Goal: Information Seeking & Learning: Learn about a topic

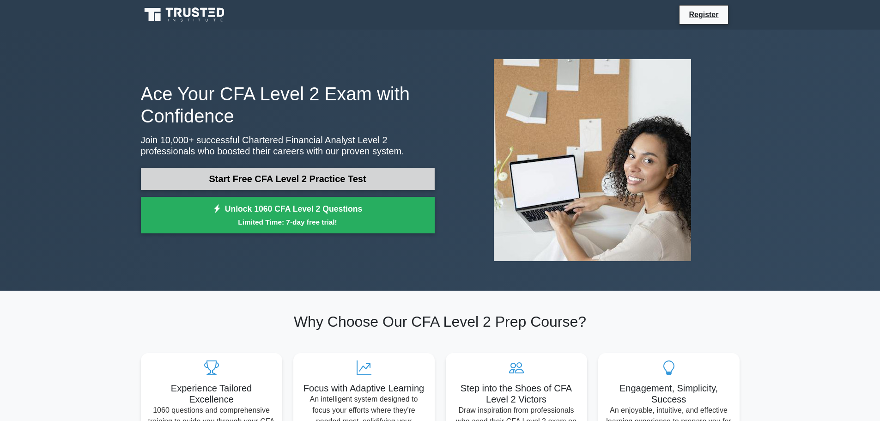
click at [299, 174] on link "Start Free CFA Level 2 Practice Test" at bounding box center [288, 179] width 294 height 22
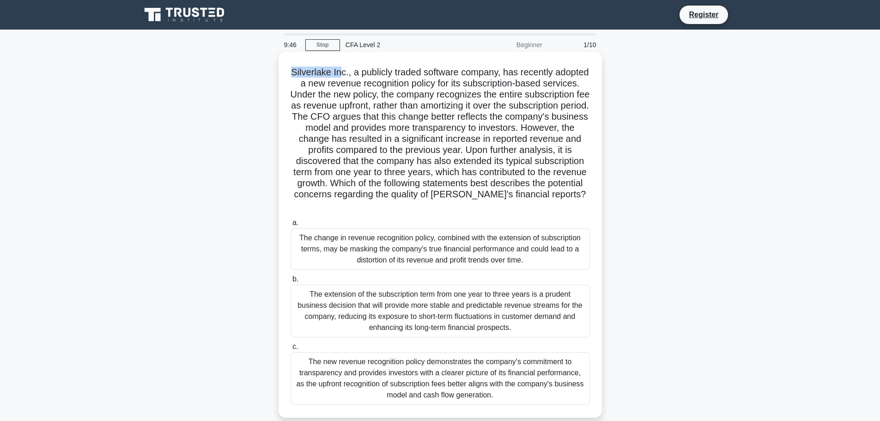
drag, startPoint x: 307, startPoint y: 73, endPoint x: 355, endPoint y: 73, distance: 48.5
click at [355, 73] on h5 "Silverlake Inc., a publicly traded software company, has recently adopted a new…" at bounding box center [440, 139] width 301 height 145
drag, startPoint x: 370, startPoint y: 75, endPoint x: 486, endPoint y: 73, distance: 116.0
click at [486, 73] on h5 "Silverlake Inc., a publicly traded software company, has recently adopted a new…" at bounding box center [440, 139] width 301 height 145
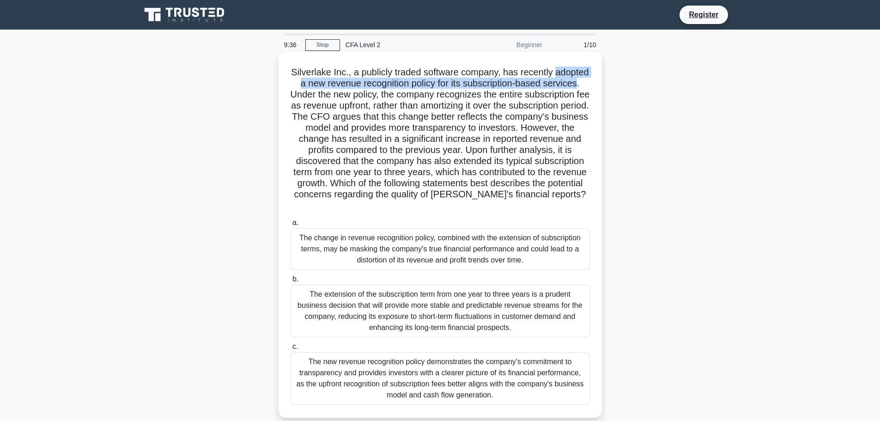
drag, startPoint x: 299, startPoint y: 87, endPoint x: 334, endPoint y: 92, distance: 35.0
click at [334, 92] on h5 "Silverlake Inc., a publicly traded software company, has recently adopted a new…" at bounding box center [440, 139] width 301 height 145
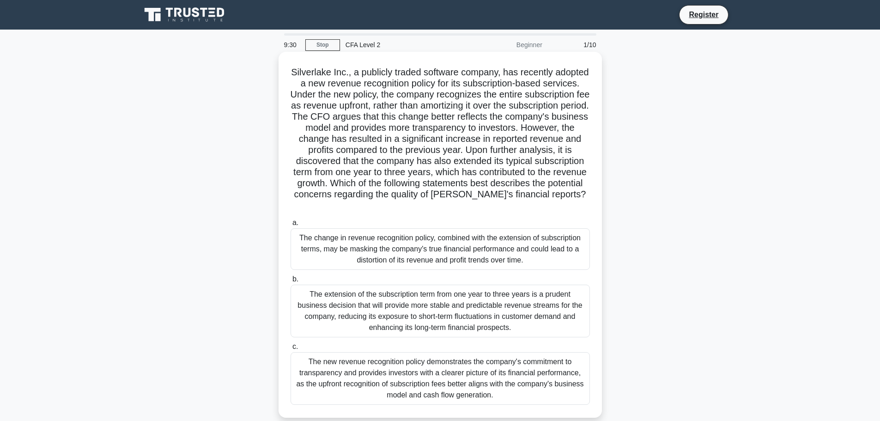
click at [300, 106] on h5 "Silverlake Inc., a publicly traded software company, has recently adopted a new…" at bounding box center [440, 139] width 301 height 145
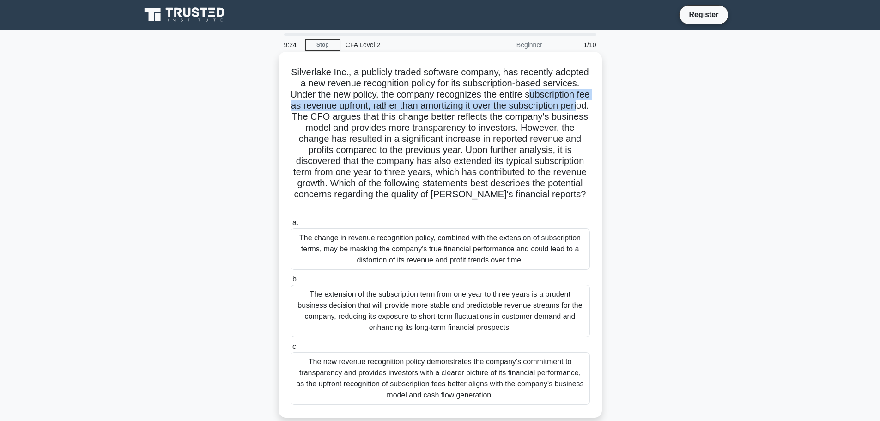
drag, startPoint x: 300, startPoint y: 106, endPoint x: 360, endPoint y: 121, distance: 61.8
click at [360, 121] on h5 "Silverlake Inc., a publicly traded software company, has recently adopted a new…" at bounding box center [440, 139] width 301 height 145
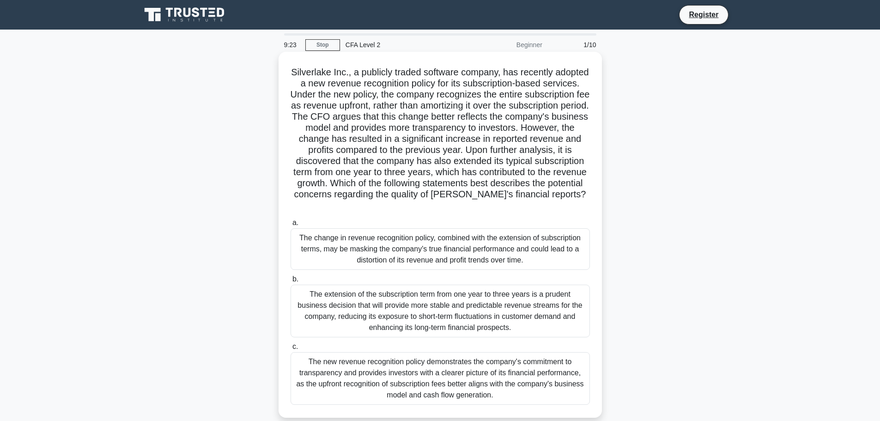
click at [424, 123] on h5 "Silverlake Inc., a publicly traded software company, has recently adopted a new…" at bounding box center [440, 139] width 301 height 145
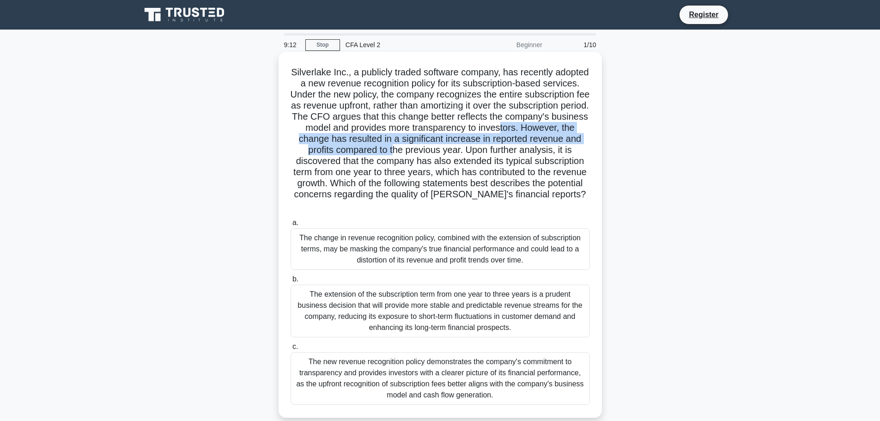
drag, startPoint x: 314, startPoint y: 145, endPoint x: 484, endPoint y: 152, distance: 170.2
click at [484, 152] on h5 "Silverlake Inc., a publicly traded software company, has recently adopted a new…" at bounding box center [440, 139] width 301 height 145
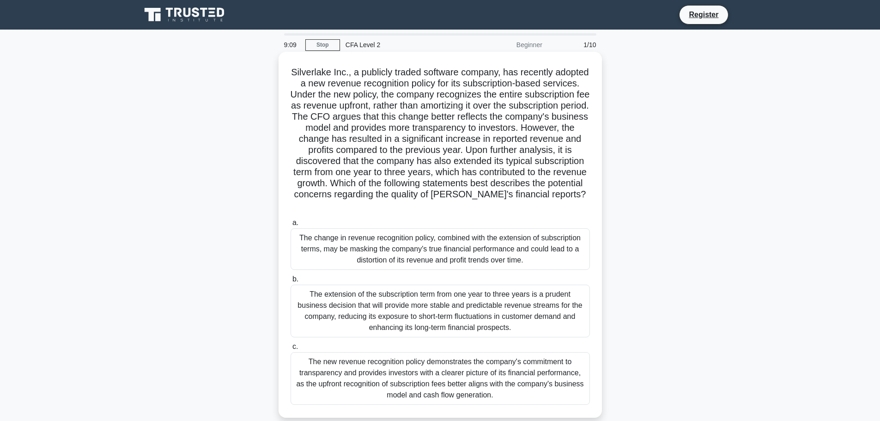
click at [293, 162] on h5 "Silverlake Inc., a publicly traded software company, has recently adopted a new…" at bounding box center [440, 139] width 301 height 145
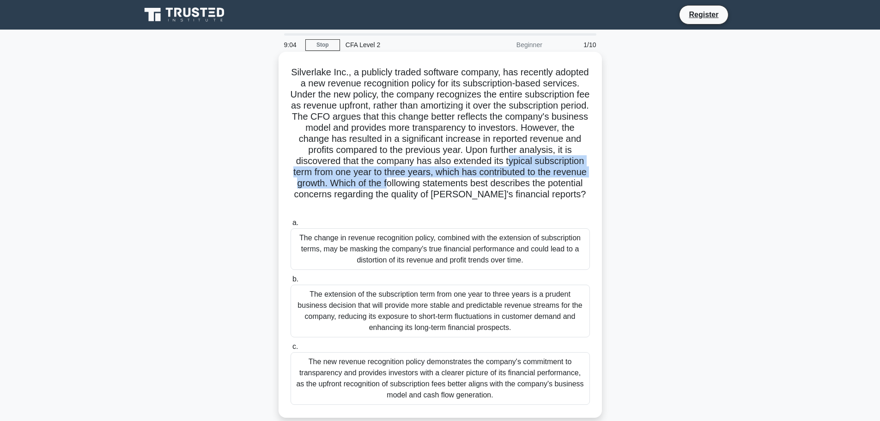
drag, startPoint x: 307, startPoint y: 173, endPoint x: 498, endPoint y: 178, distance: 191.3
click at [504, 179] on h5 "Silverlake Inc., a publicly traded software company, has recently adopted a new…" at bounding box center [440, 139] width 301 height 145
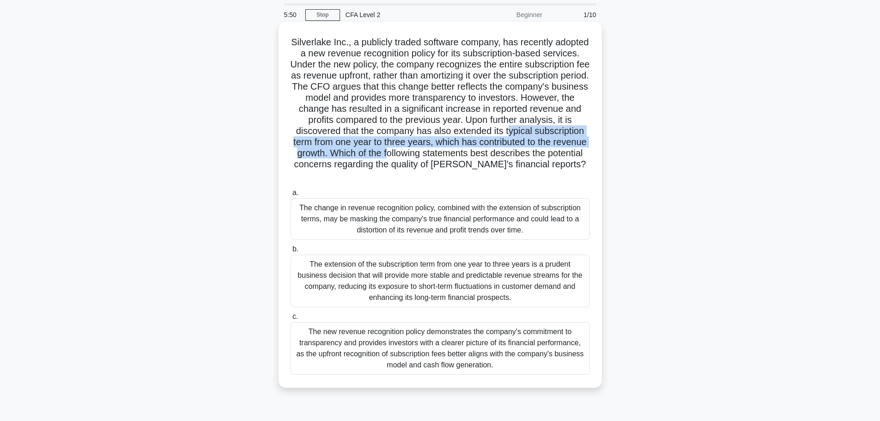
scroll to position [46, 0]
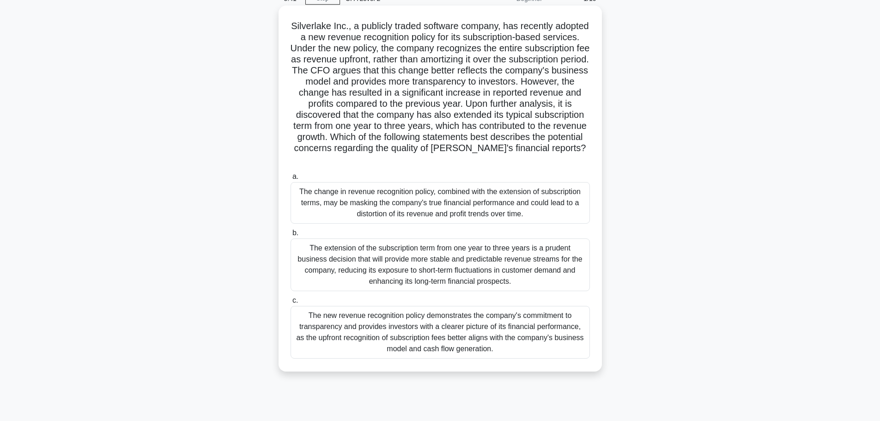
click at [342, 270] on div "The extension of the subscription term from one year to three years is a pruden…" at bounding box center [440, 264] width 299 height 53
click at [291, 236] on input "b. The extension of the subscription term from one year to three years is a pru…" at bounding box center [291, 233] width 0 height 6
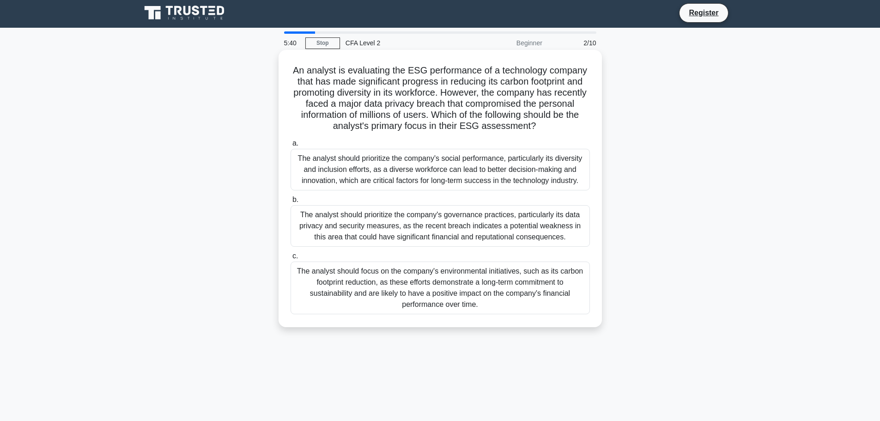
scroll to position [0, 0]
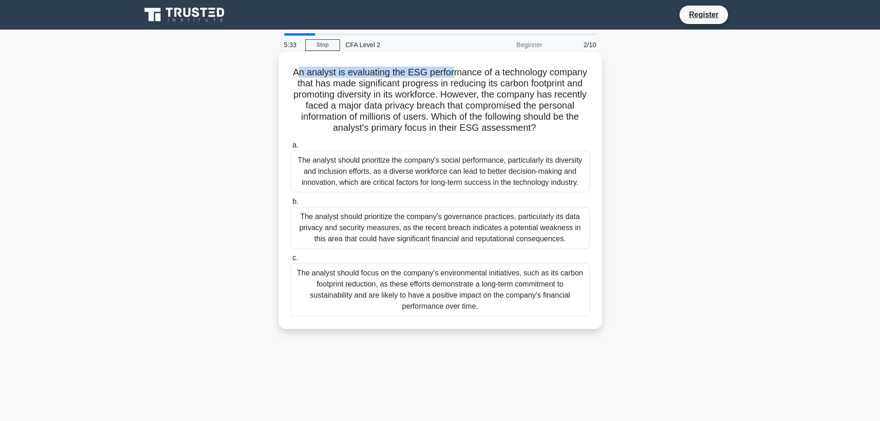
drag, startPoint x: 315, startPoint y: 70, endPoint x: 454, endPoint y: 69, distance: 139.1
click at [454, 69] on h5 "An analyst is evaluating the ESG performance of a technology company that has m…" at bounding box center [440, 100] width 301 height 67
drag, startPoint x: 511, startPoint y: 86, endPoint x: 546, endPoint y: 87, distance: 34.7
click at [546, 87] on h5 "An analyst is evaluating the ESG performance of a technology company that has m…" at bounding box center [440, 100] width 301 height 67
drag, startPoint x: 352, startPoint y: 99, endPoint x: 451, endPoint y: 93, distance: 98.6
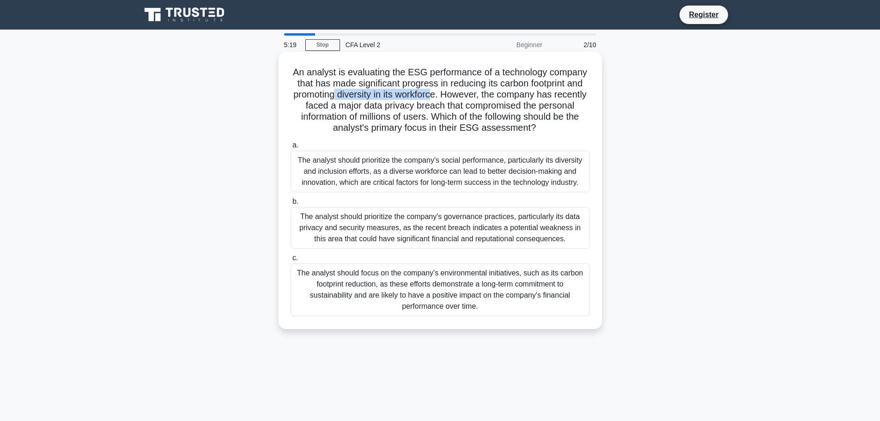
click at [451, 93] on h5 "An analyst is evaluating the ESG performance of a technology company that has m…" at bounding box center [440, 100] width 301 height 67
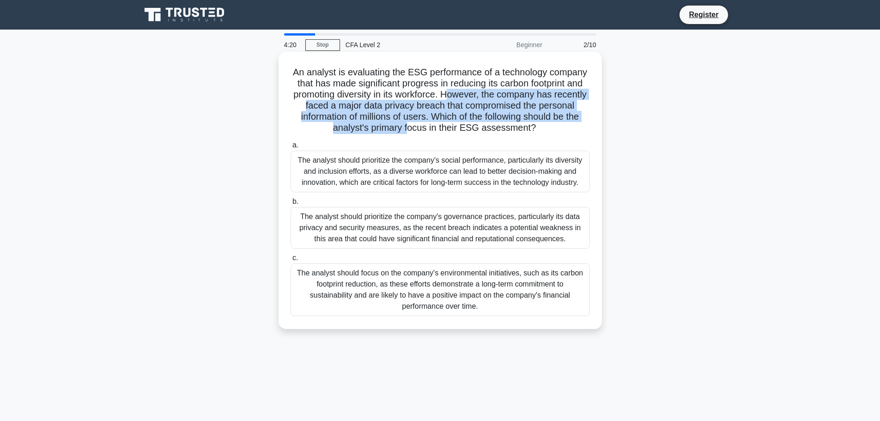
drag, startPoint x: 466, startPoint y: 98, endPoint x: 424, endPoint y: 127, distance: 50.9
click at [424, 127] on h5 "An analyst is evaluating the ESG performance of a technology company that has m…" at bounding box center [440, 100] width 301 height 67
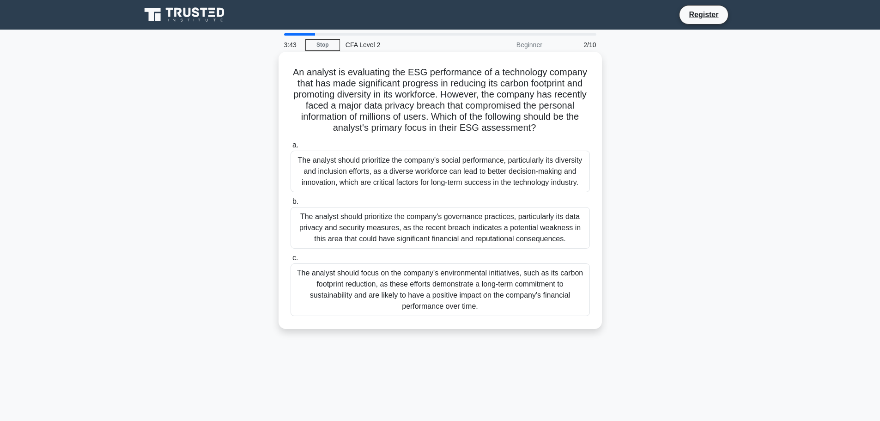
click at [438, 236] on div "The analyst should prioritize the company's governance practices, particularly …" at bounding box center [440, 228] width 299 height 42
click at [291, 205] on input "b. The analyst should prioritize the company's governance practices, particular…" at bounding box center [291, 202] width 0 height 6
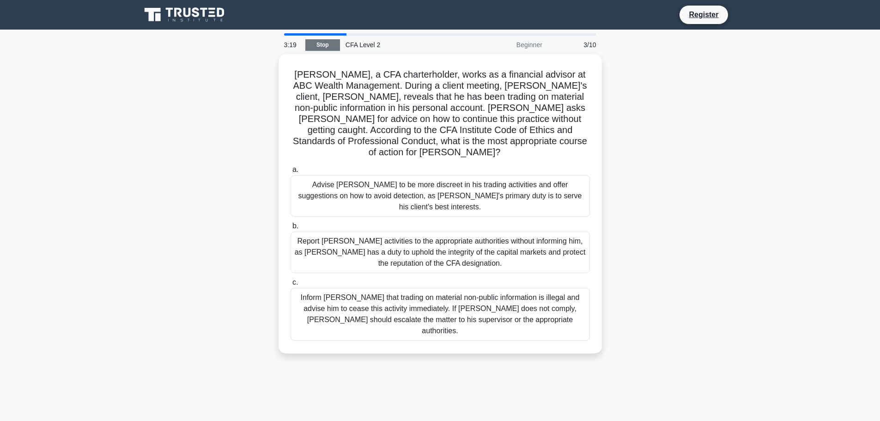
click at [316, 42] on link "Stop" at bounding box center [322, 45] width 35 height 12
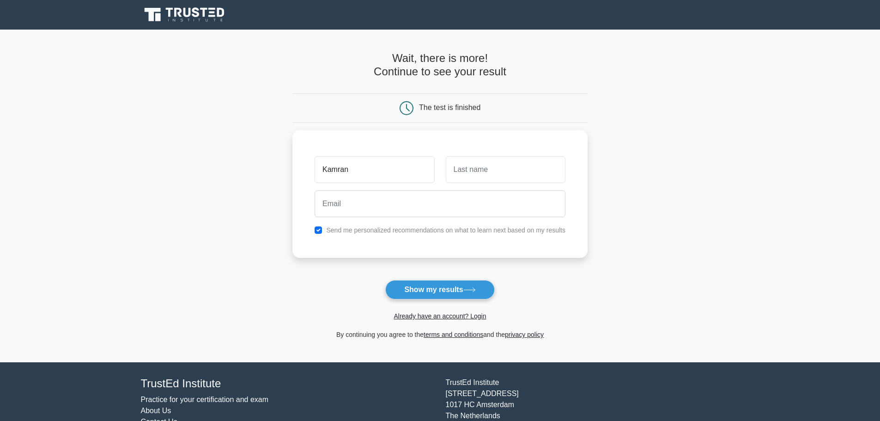
type input "Kamran"
type input "Hüseynov"
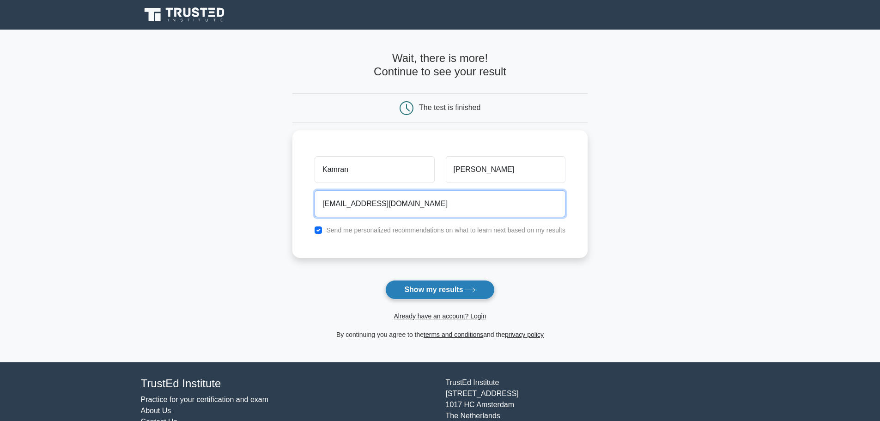
type input "kamran.huseynov@yahoo.com"
click at [460, 291] on button "Show my results" at bounding box center [439, 289] width 109 height 19
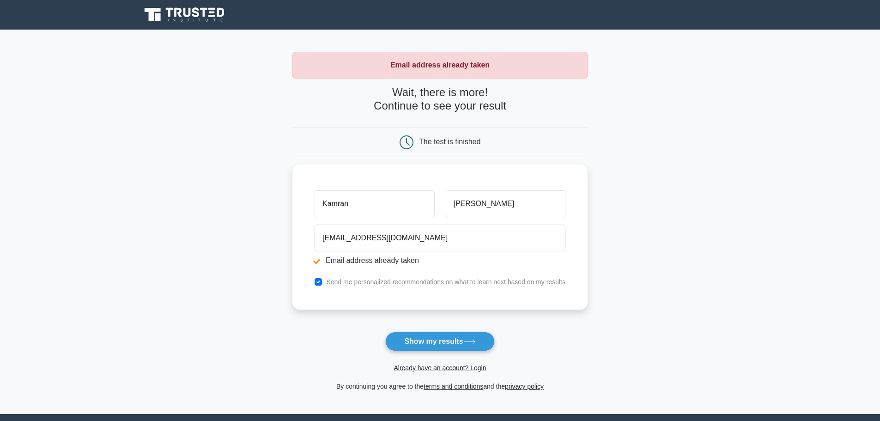
click at [431, 142] on div "The test is finished" at bounding box center [449, 142] width 61 height 8
drag, startPoint x: 494, startPoint y: 207, endPoint x: 444, endPoint y: 203, distance: 49.6
click at [444, 203] on div "Hüseynov" at bounding box center [505, 201] width 131 height 34
type input "Huseynov"
click at [441, 338] on button "Show my results" at bounding box center [439, 341] width 109 height 19
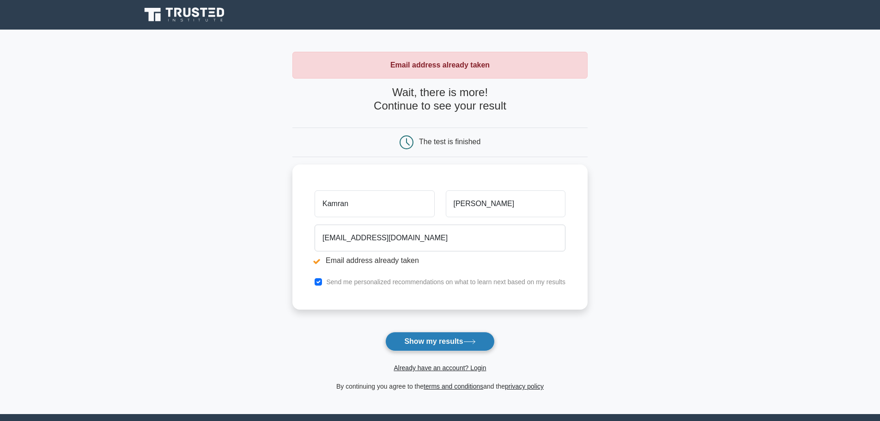
click at [444, 339] on button "Show my results" at bounding box center [439, 341] width 109 height 19
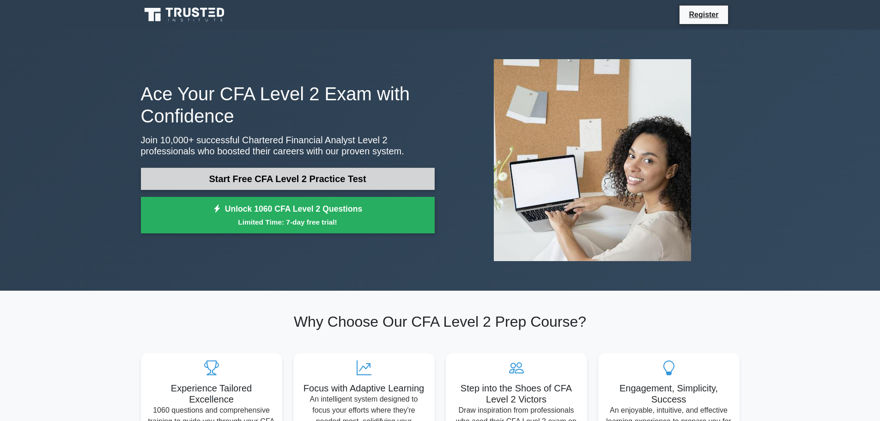
click at [235, 175] on link "Start Free CFA Level 2 Practice Test" at bounding box center [288, 179] width 294 height 22
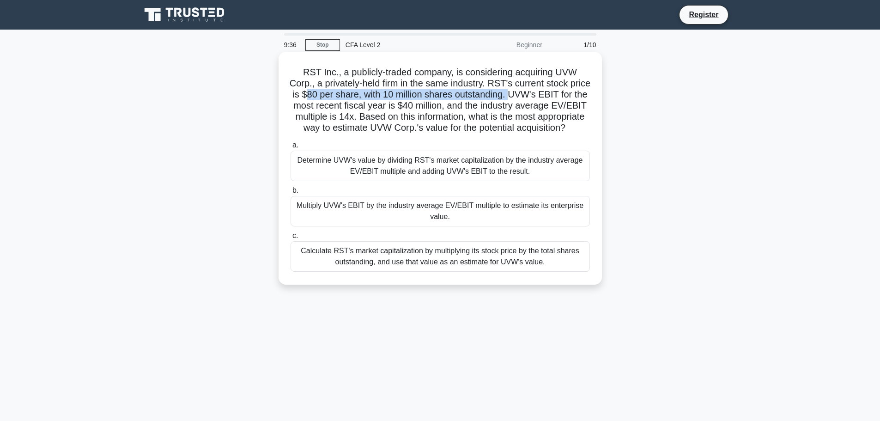
drag, startPoint x: 331, startPoint y: 96, endPoint x: 538, endPoint y: 93, distance: 207.0
click at [538, 93] on h5 "RST Inc., a publicly-traded company, is considering acquiring UVW Corp., a priv…" at bounding box center [440, 100] width 301 height 67
drag, startPoint x: 392, startPoint y: 107, endPoint x: 455, endPoint y: 104, distance: 62.9
click at [455, 104] on h5 "RST Inc., a publicly-traded company, is considering acquiring UVW Corp., a priv…" at bounding box center [440, 100] width 301 height 67
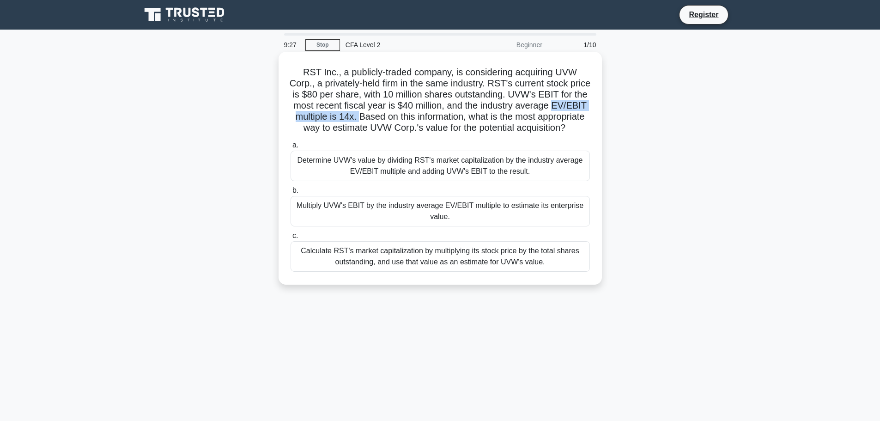
drag, startPoint x: 299, startPoint y: 116, endPoint x: 398, endPoint y: 119, distance: 99.3
click at [398, 119] on h5 "RST Inc., a publicly-traded company, is considering acquiring UVW Corp., a priv…" at bounding box center [440, 100] width 301 height 67
click at [386, 219] on div "Multiply UVW's EBIT by the industry average EV/EBIT multiple to estimate its en…" at bounding box center [440, 211] width 299 height 30
click at [291, 194] on input "b. Multiply UVW's EBIT by the industry average EV/EBIT multiple to estimate its…" at bounding box center [291, 191] width 0 height 6
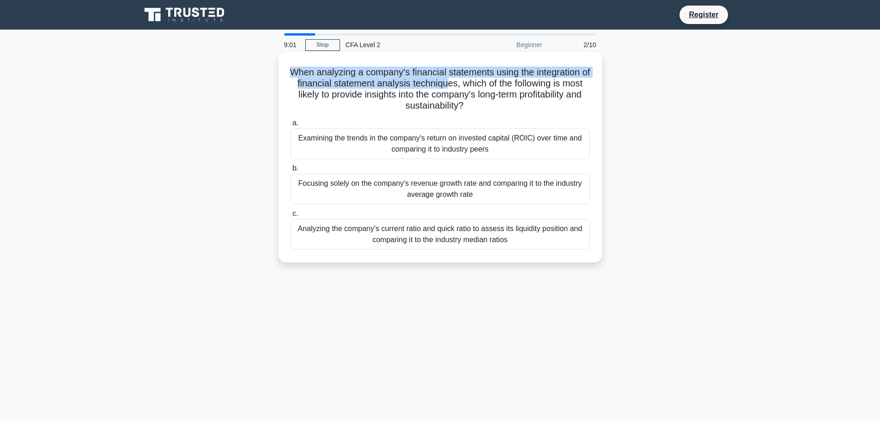
drag, startPoint x: 293, startPoint y: 72, endPoint x: 462, endPoint y: 88, distance: 169.8
click at [462, 88] on h5 "When analyzing a company's financial statements using the integration of financ…" at bounding box center [440, 89] width 301 height 45
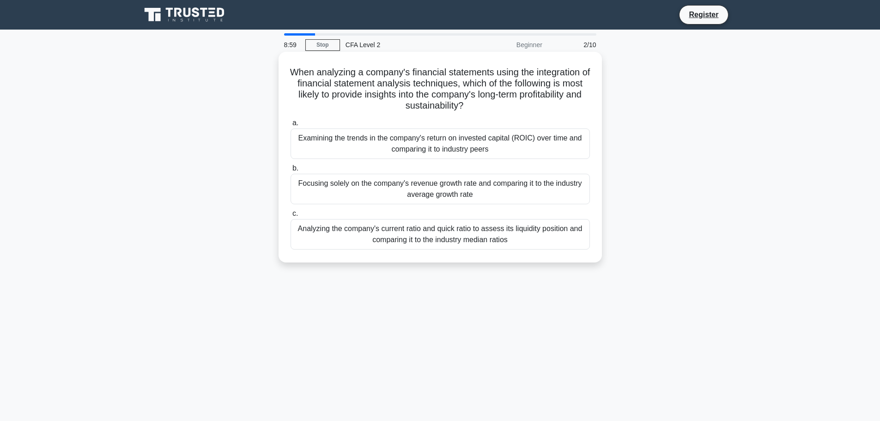
click at [351, 98] on h5 "When analyzing a company's financial statements using the integration of financ…" at bounding box center [440, 89] width 301 height 45
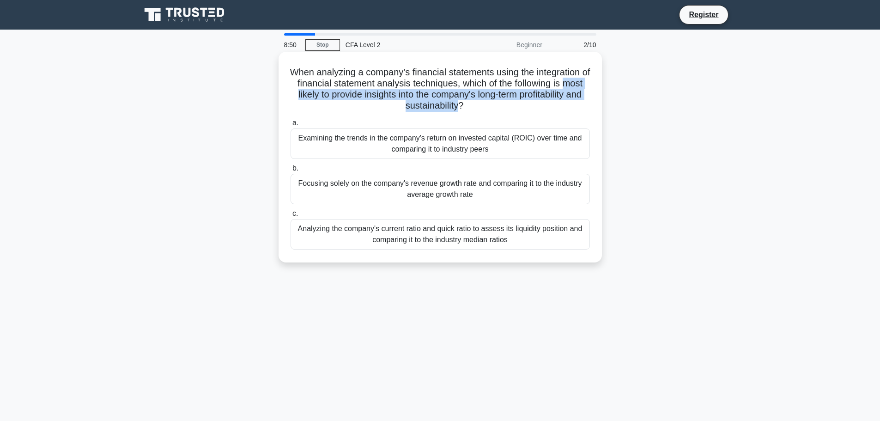
drag, startPoint x: 312, startPoint y: 94, endPoint x: 492, endPoint y: 109, distance: 180.4
click at [492, 109] on h5 "When analyzing a company's financial statements using the integration of financ…" at bounding box center [440, 89] width 301 height 45
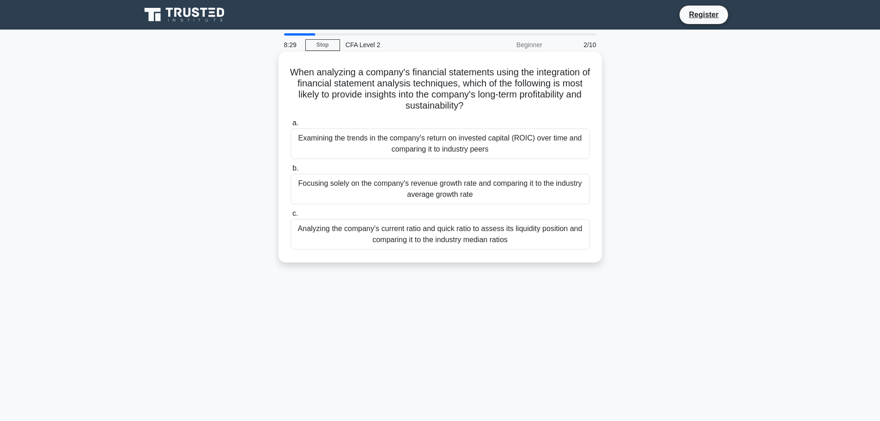
click at [522, 140] on div "Examining the trends in the company's return on invested capital (ROIC) over ti…" at bounding box center [440, 143] width 299 height 30
click at [291, 126] on input "a. Examining the trends in the company's return on invested capital (ROIC) over…" at bounding box center [291, 123] width 0 height 6
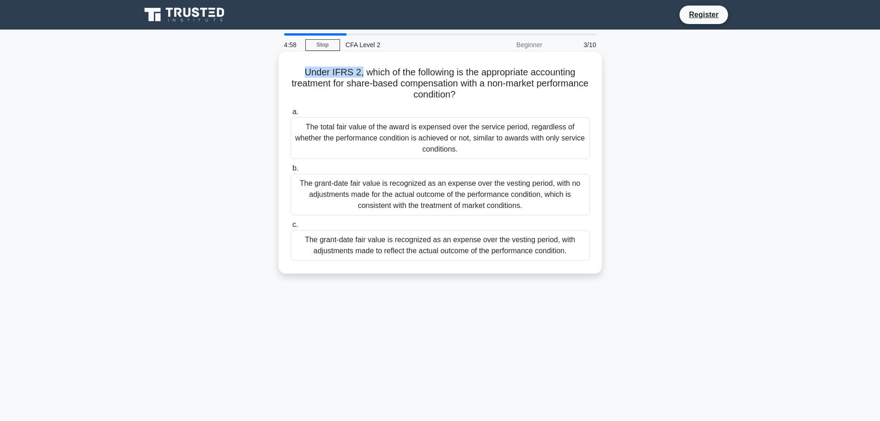
drag, startPoint x: 304, startPoint y: 77, endPoint x: 357, endPoint y: 77, distance: 53.1
click at [357, 77] on h5 "Under IFRS 2, which of the following is the appropriate accounting treatment fo…" at bounding box center [440, 84] width 301 height 34
drag, startPoint x: 315, startPoint y: 90, endPoint x: 510, endPoint y: 108, distance: 195.8
click at [510, 108] on div "Under IFRS 2, which of the following is the appropriate accounting treatment fo…" at bounding box center [440, 162] width 316 height 214
click at [328, 104] on div "Under IFRS 2, which of the following is the appropriate accounting treatment fo…" at bounding box center [440, 162] width 316 height 214
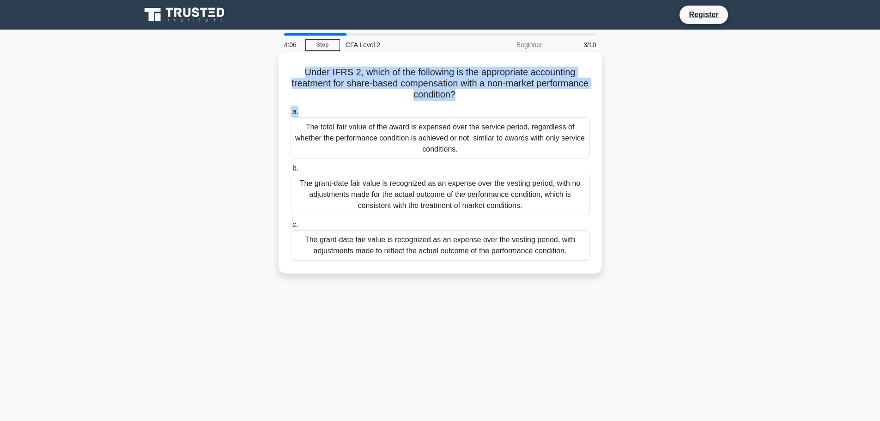
drag, startPoint x: 302, startPoint y: 72, endPoint x: 502, endPoint y: 105, distance: 202.2
click at [502, 105] on div "Under IFRS 2, which of the following is the appropriate accounting treatment fo…" at bounding box center [440, 162] width 316 height 214
click at [502, 105] on div "a. The total fair value of the award is expensed over the service period, regar…" at bounding box center [440, 183] width 310 height 158
drag, startPoint x: 502, startPoint y: 105, endPoint x: 320, endPoint y: 76, distance: 184.3
click at [320, 76] on div "Under IFRS 2, which of the following is the appropriate accounting treatment fo…" at bounding box center [440, 162] width 316 height 214
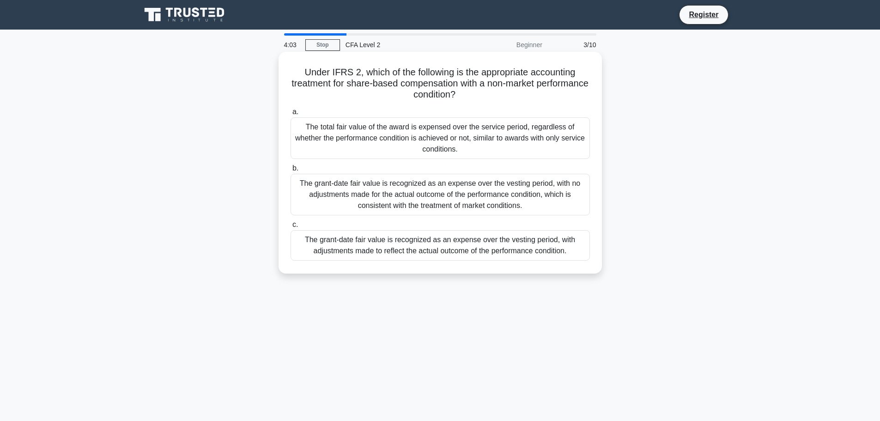
click at [292, 76] on h5 "Under IFRS 2, which of the following is the appropriate accounting treatment fo…" at bounding box center [440, 84] width 301 height 34
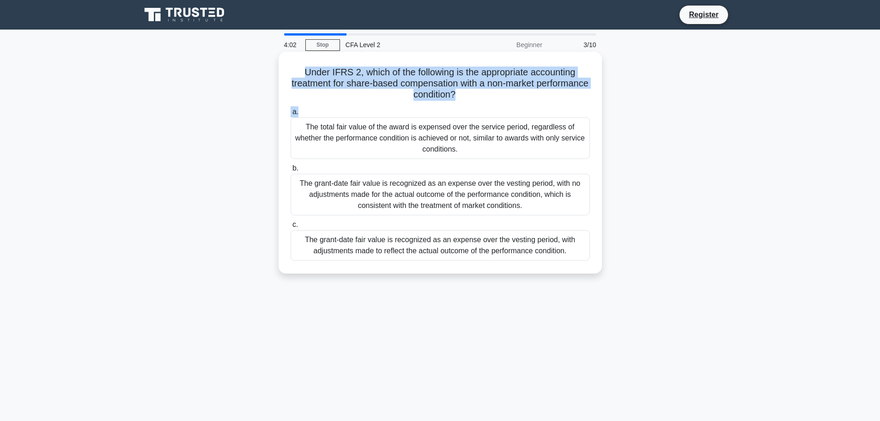
drag, startPoint x: 292, startPoint y: 76, endPoint x: 502, endPoint y: 110, distance: 212.5
click at [502, 110] on div "Under IFRS 2, which of the following is the appropriate accounting treatment fo…" at bounding box center [440, 162] width 316 height 214
click at [502, 110] on label "a. The total fair value of the award is expensed over the service period, regar…" at bounding box center [440, 132] width 299 height 53
click at [291, 110] on input "a. The total fair value of the award is expensed over the service period, regar…" at bounding box center [291, 112] width 0 height 6
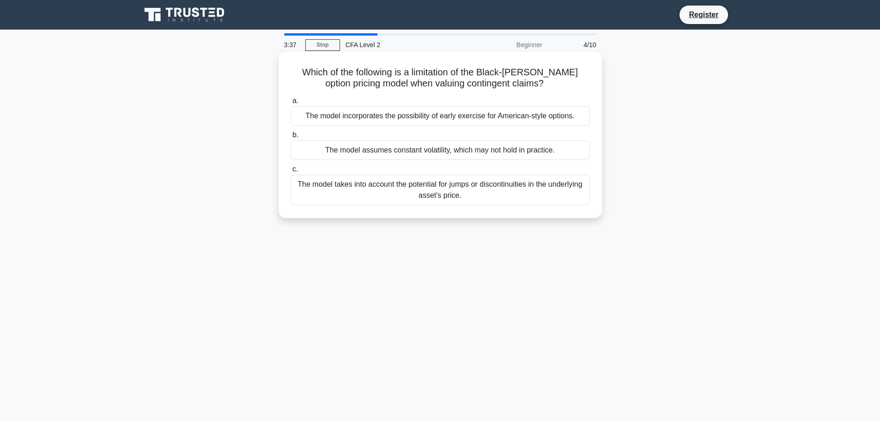
drag, startPoint x: 304, startPoint y: 72, endPoint x: 553, endPoint y: 90, distance: 249.6
click at [553, 90] on h5 "Which of the following is a limitation of the Black-Scholes-Merton option prici…" at bounding box center [440, 78] width 301 height 23
click at [448, 188] on div "The model takes into account the potential for jumps or discontinuities in the …" at bounding box center [440, 190] width 299 height 30
click at [291, 172] on input "c. The model takes into account the potential for jumps or discontinuities in t…" at bounding box center [291, 169] width 0 height 6
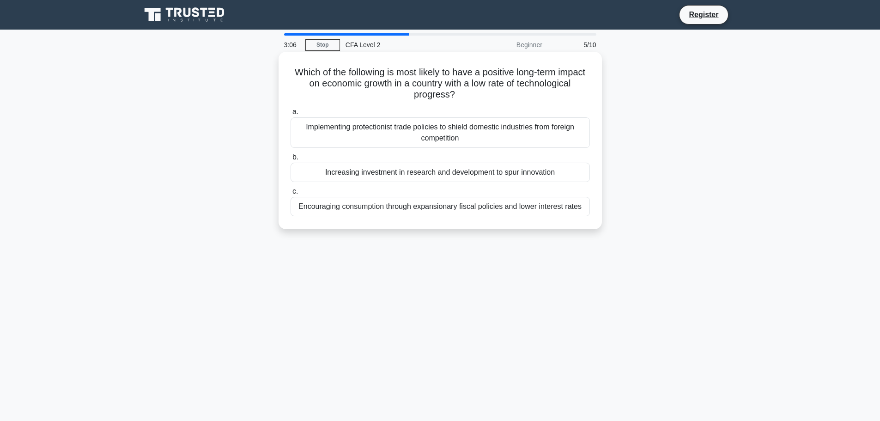
drag, startPoint x: 306, startPoint y: 73, endPoint x: 484, endPoint y: 102, distance: 180.6
click at [484, 102] on div "Which of the following is most likely to have a positive long-term impact on ec…" at bounding box center [440, 140] width 316 height 170
click at [466, 96] on icon ".spinner_0XTQ{transform-origin:center;animation:spinner_y6GP .75s linear infini…" at bounding box center [460, 95] width 11 height 11
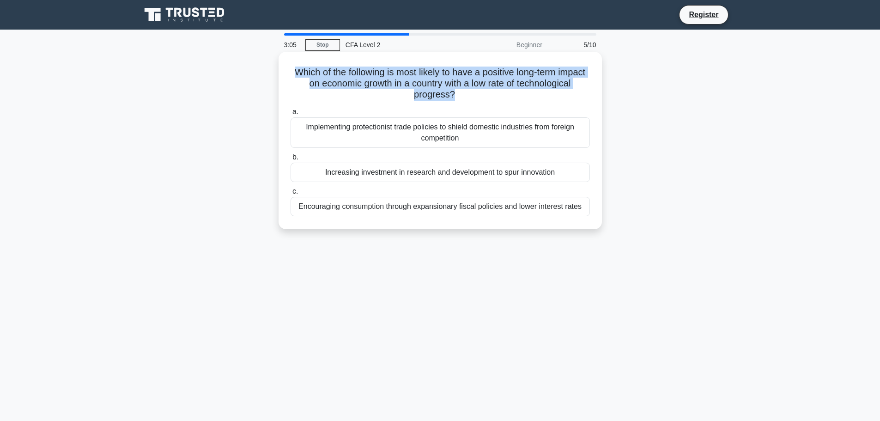
drag, startPoint x: 496, startPoint y: 96, endPoint x: 297, endPoint y: 67, distance: 201.1
click at [297, 67] on h5 "Which of the following is most likely to have a positive long-term impact on ec…" at bounding box center [440, 84] width 301 height 34
click at [307, 72] on h5 "Which of the following is most likely to have a positive long-term impact on ec…" at bounding box center [440, 84] width 301 height 34
drag, startPoint x: 304, startPoint y: 73, endPoint x: 501, endPoint y: 103, distance: 199.6
click at [501, 103] on div "Which of the following is most likely to have a positive long-term impact on ec…" at bounding box center [440, 140] width 316 height 170
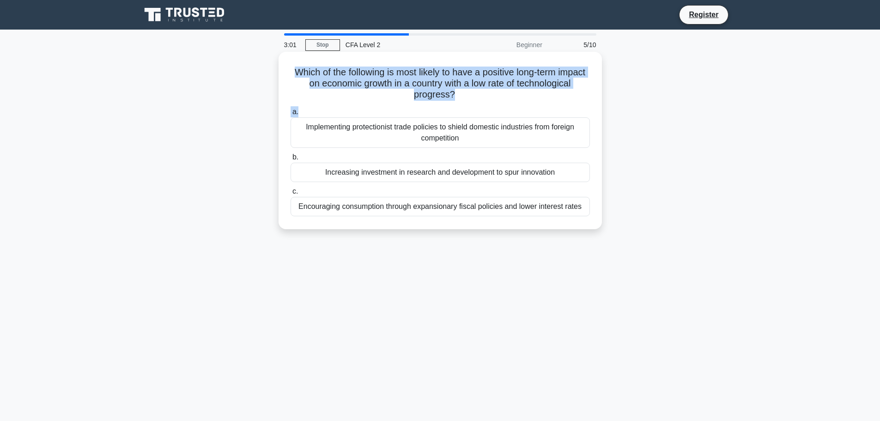
click at [501, 103] on div "Which of the following is most likely to have a positive long-term impact on ec…" at bounding box center [440, 140] width 316 height 170
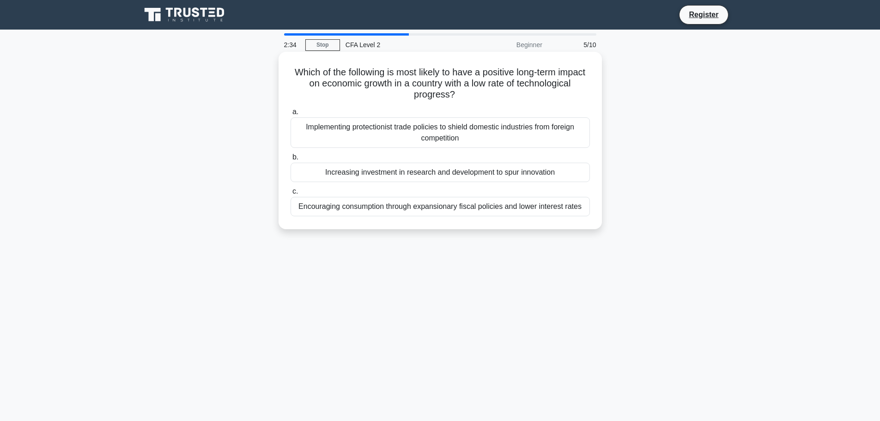
drag, startPoint x: 531, startPoint y: 87, endPoint x: 495, endPoint y: 99, distance: 38.0
click at [495, 99] on h5 "Which of the following is most likely to have a positive long-term impact on ec…" at bounding box center [440, 84] width 301 height 34
click at [484, 131] on div "Implementing protectionist trade policies to shield domestic industries from fo…" at bounding box center [440, 132] width 299 height 30
click at [291, 115] on input "a. Implementing protectionist trade policies to shield domestic industries from…" at bounding box center [291, 112] width 0 height 6
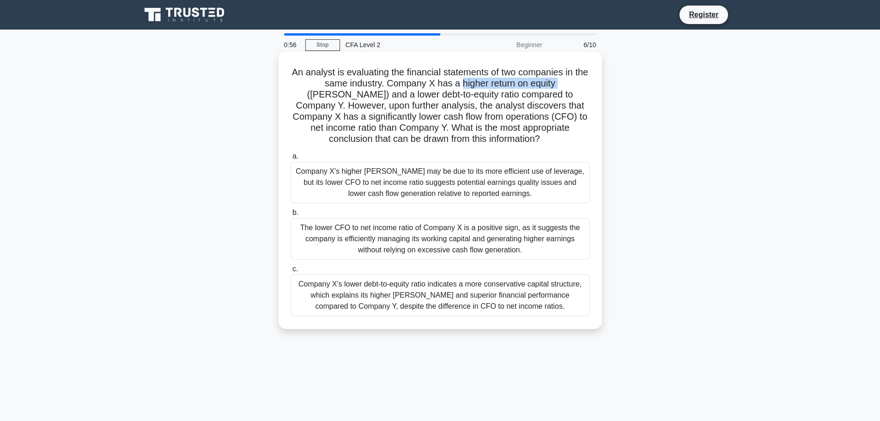
drag, startPoint x: 446, startPoint y: 80, endPoint x: 545, endPoint y: 80, distance: 98.9
click at [545, 80] on h5 "An analyst is evaluating the financial statements of two companies in the same …" at bounding box center [440, 106] width 301 height 79
click at [478, 288] on div "Company X's lower debt-to-equity ratio indicates a more conservative capital st…" at bounding box center [440, 295] width 299 height 42
click at [291, 272] on input "c. Company X's lower debt-to-equity ratio indicates a more conservative capital…" at bounding box center [291, 269] width 0 height 6
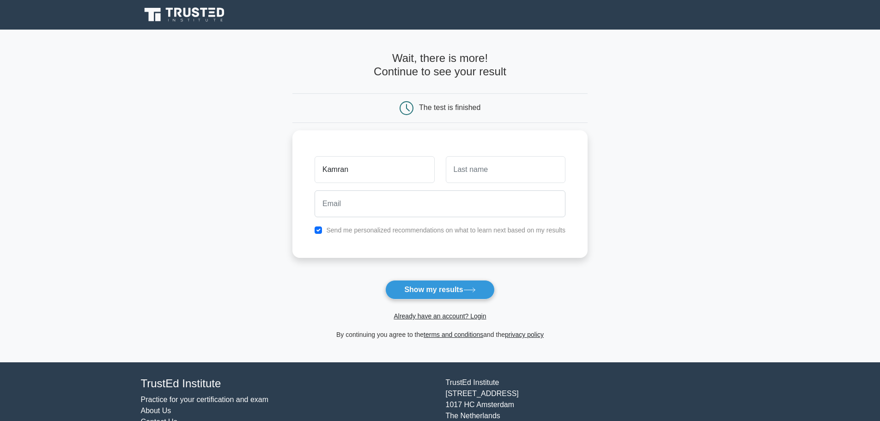
type input "Kamran"
type input "[PERSON_NAME]"
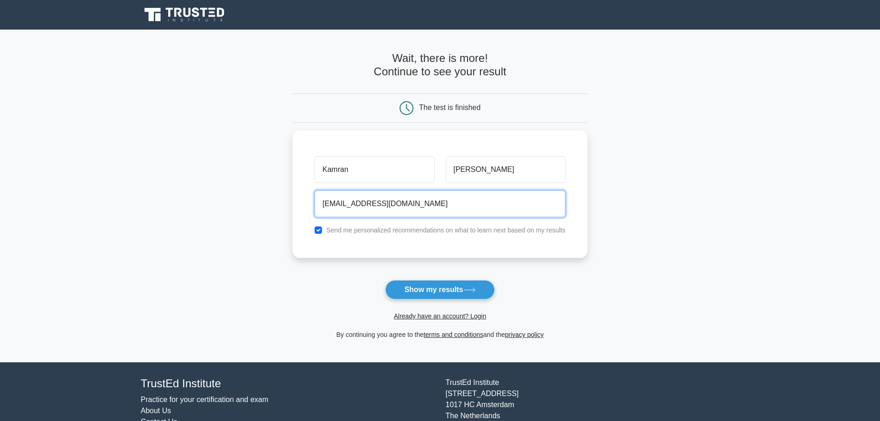
type input "[EMAIL_ADDRESS][DOMAIN_NAME]"
click at [650, 250] on main "Wait, there is more! Continue to see your result The test is finished [GEOGRAPH…" at bounding box center [440, 196] width 880 height 333
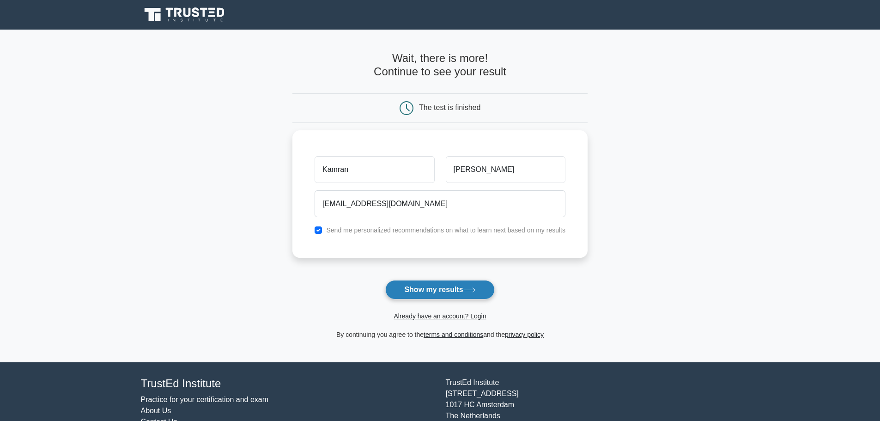
click at [463, 288] on button "Show my results" at bounding box center [439, 289] width 109 height 19
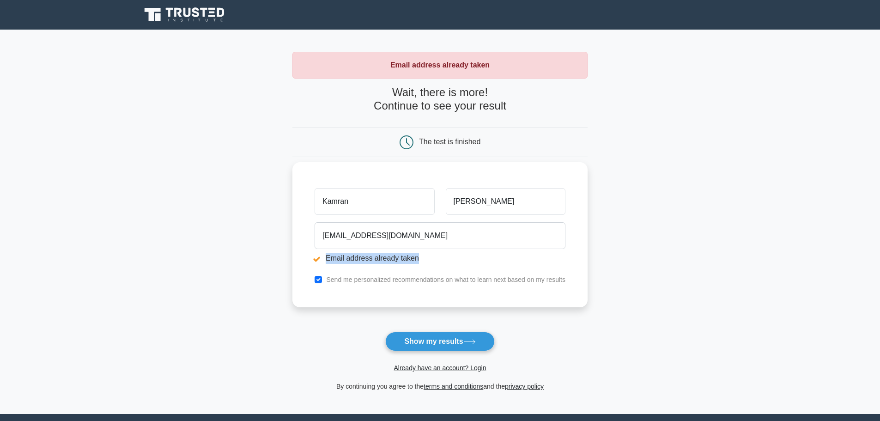
drag, startPoint x: 315, startPoint y: 256, endPoint x: 428, endPoint y: 261, distance: 113.7
click at [428, 261] on li "Email address already taken" at bounding box center [440, 258] width 251 height 11
click at [437, 258] on li "Email address already taken" at bounding box center [440, 258] width 251 height 11
